Goal: Task Accomplishment & Management: Manage account settings

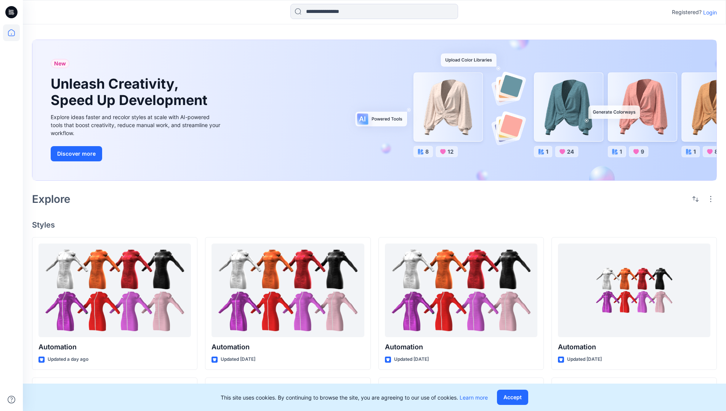
click at [708, 12] on p "Login" at bounding box center [710, 12] width 14 height 8
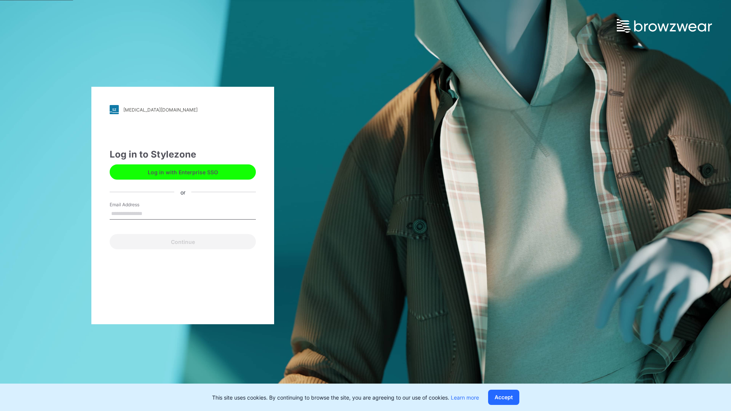
click at [150, 213] on input "Email Address" at bounding box center [183, 213] width 146 height 11
type input "**********"
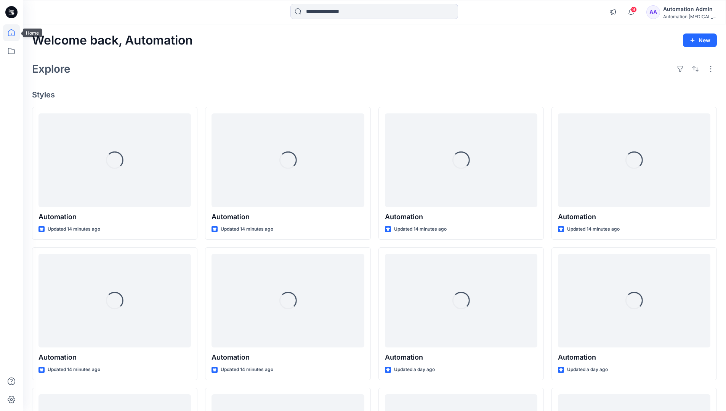
click at [14, 33] on icon at bounding box center [11, 32] width 7 height 7
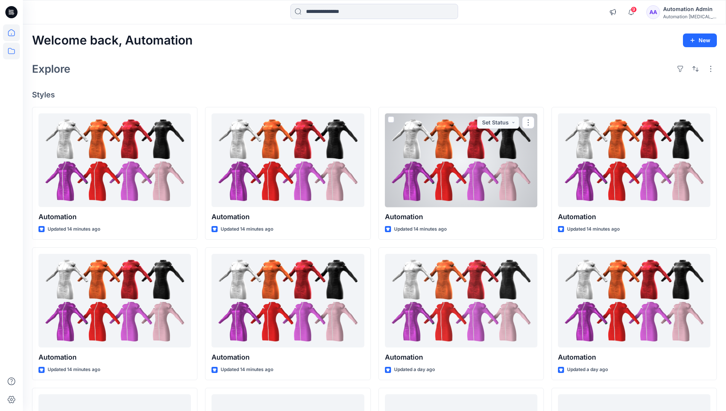
click at [13, 51] on icon at bounding box center [11, 51] width 17 height 17
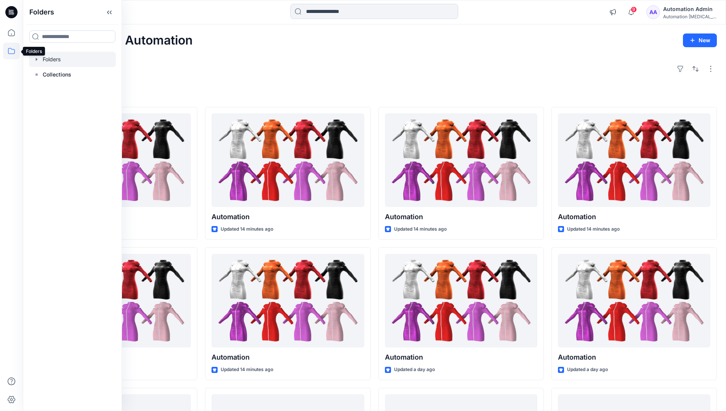
click at [48, 61] on div at bounding box center [72, 59] width 87 height 15
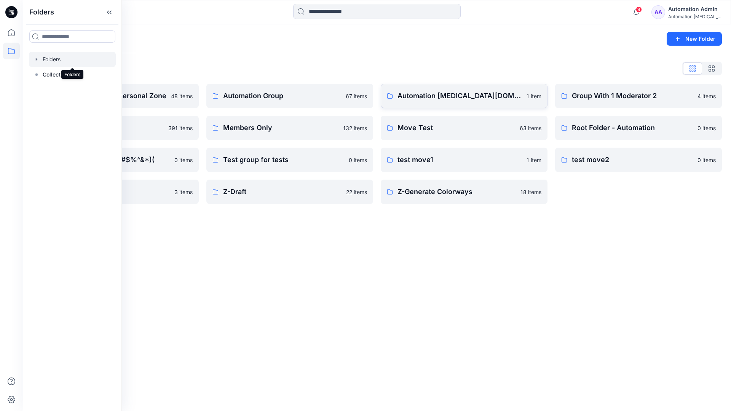
click at [445, 105] on link "Automation testim.io 1 item" at bounding box center [464, 96] width 167 height 24
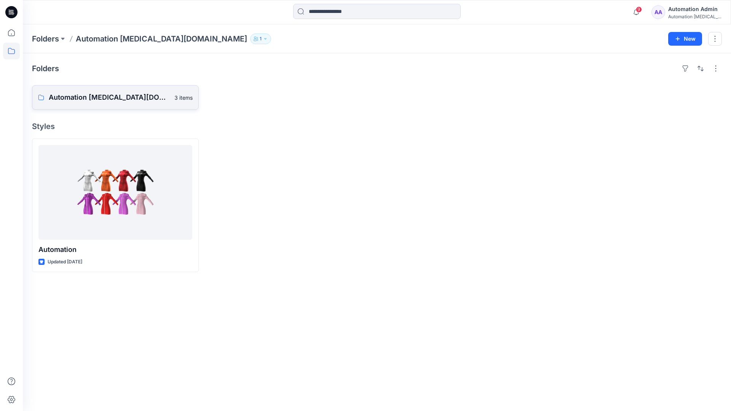
click at [102, 101] on p "Automation testim.io Board" at bounding box center [109, 97] width 121 height 11
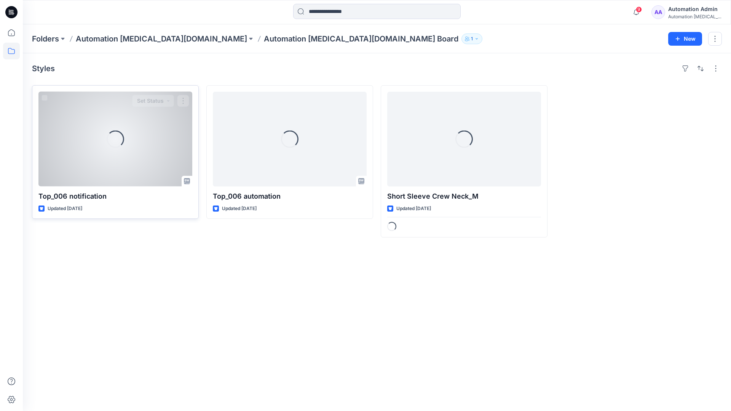
click at [47, 99] on span at bounding box center [45, 98] width 6 height 6
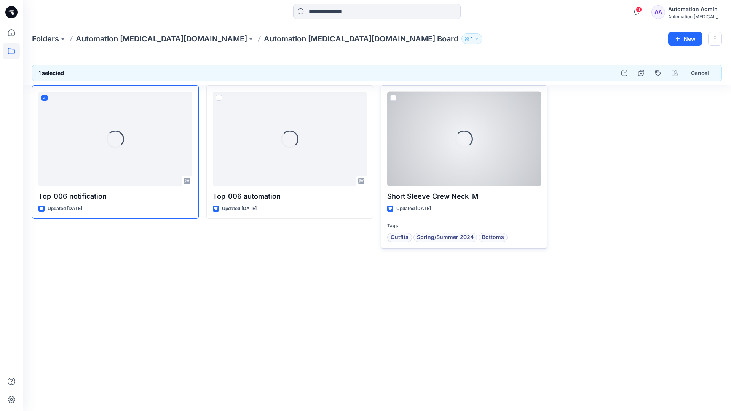
click at [395, 97] on span at bounding box center [394, 98] width 6 height 6
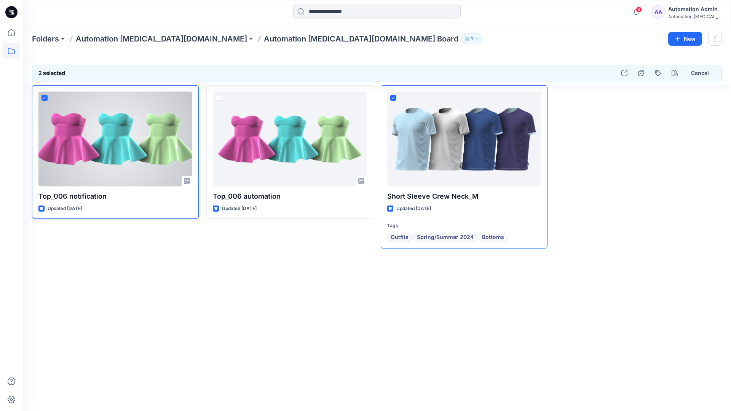
click at [46, 98] on icon at bounding box center [44, 98] width 3 height 3
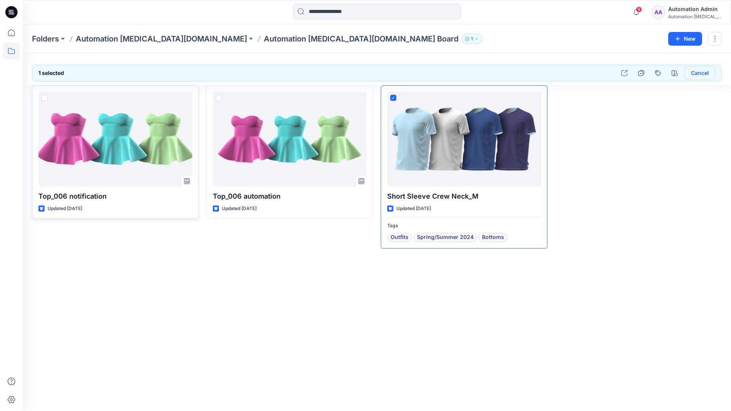
click at [697, 74] on button "Cancel" at bounding box center [700, 73] width 31 height 14
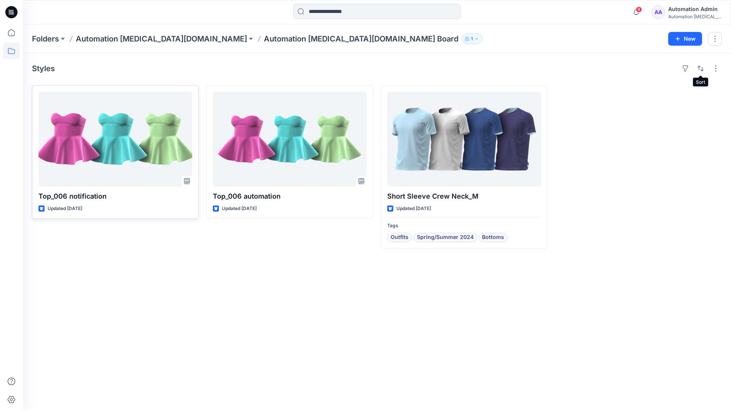
click at [689, 14] on div "Automation testim..." at bounding box center [695, 17] width 53 height 6
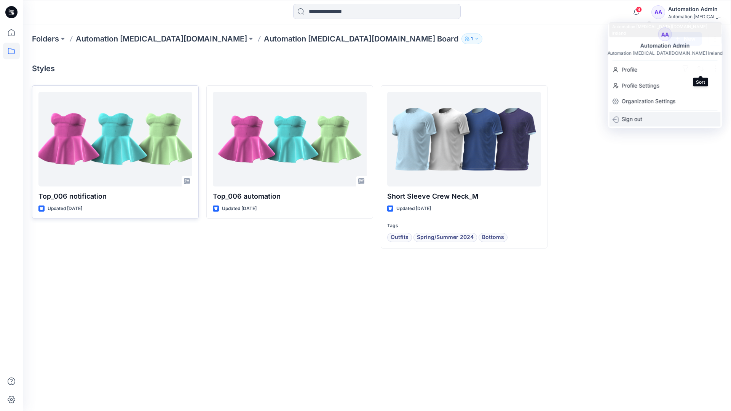
click at [638, 119] on p "Sign out" at bounding box center [632, 119] width 21 height 14
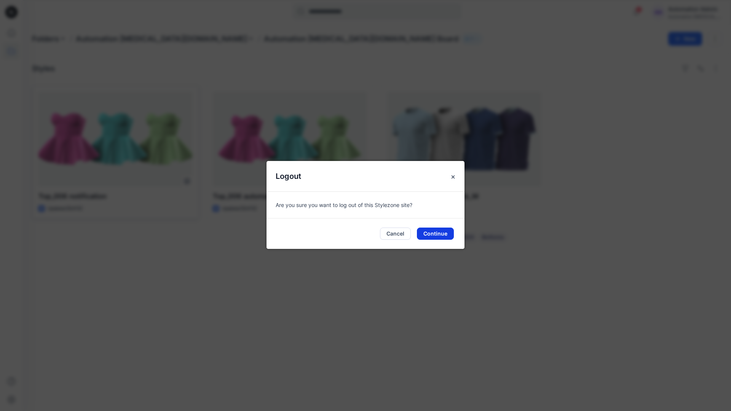
click at [446, 231] on button "Continue" at bounding box center [435, 234] width 37 height 12
